Goal: Task Accomplishment & Management: Use online tool/utility

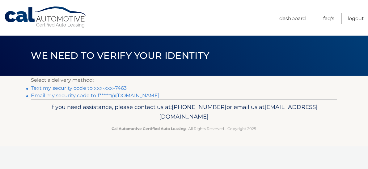
click at [79, 90] on link "Text my security code to xxx-xxx-7463" at bounding box center [79, 88] width 96 height 6
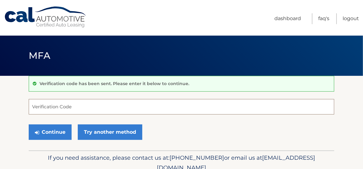
click at [58, 106] on input "Verification Code" at bounding box center [182, 106] width 306 height 15
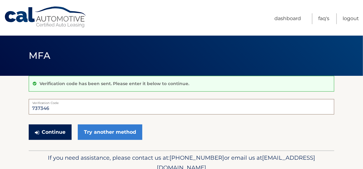
type input "737346"
click at [44, 133] on button "Continue" at bounding box center [50, 131] width 43 height 15
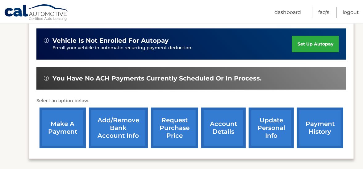
scroll to position [185, 0]
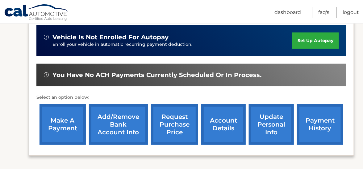
click at [64, 111] on link "make a payment" at bounding box center [63, 124] width 46 height 40
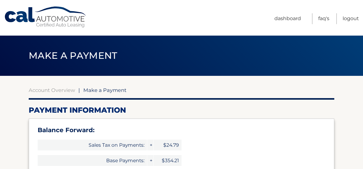
select select "NjdiNGUzMjAtYzYyNy00NmMxLWIxM2YtMjk1NTI2ZWM2MDRj"
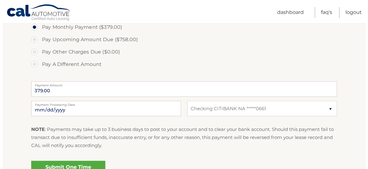
scroll to position [278, 0]
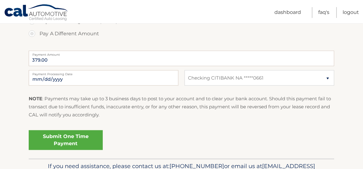
click at [68, 140] on link "Submit One Time Payment" at bounding box center [66, 140] width 74 height 20
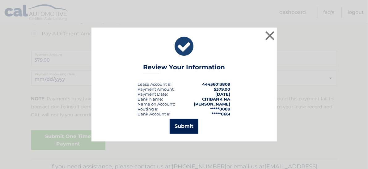
click at [190, 125] on button "Submit" at bounding box center [184, 126] width 29 height 15
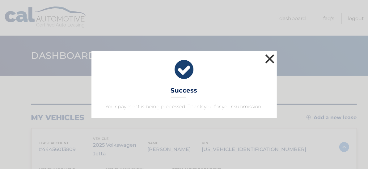
click at [270, 58] on button "×" at bounding box center [270, 59] width 12 height 12
